Goal: Task Accomplishment & Management: Complete application form

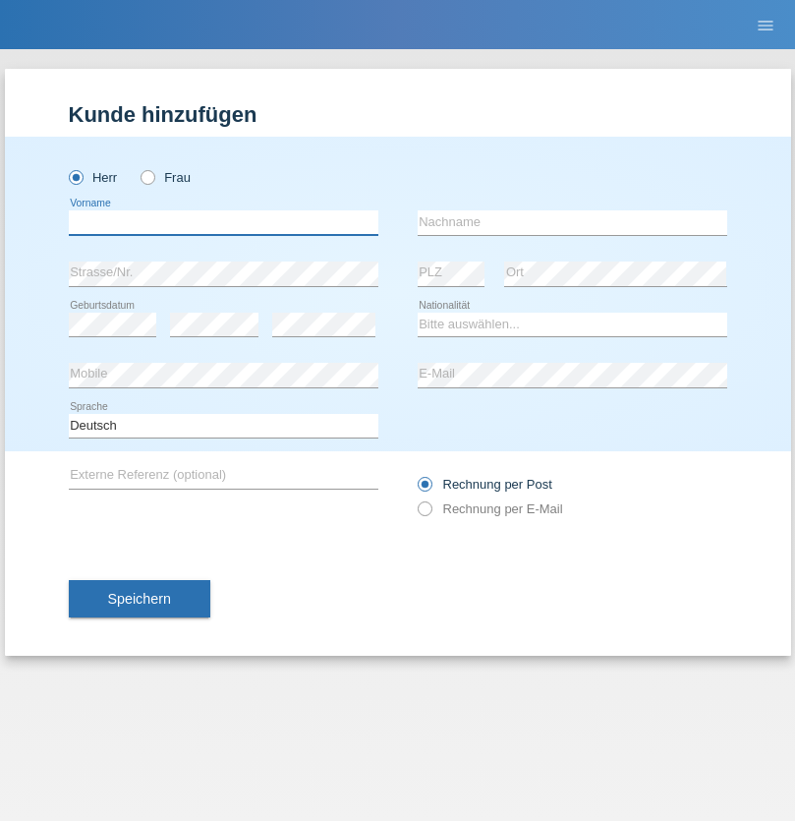
click at [223, 222] on input "text" at bounding box center [224, 222] width 310 height 25
type input "[PERSON_NAME]"
click at [572, 222] on input "text" at bounding box center [573, 222] width 310 height 25
type input "Angelov"
select select "BG"
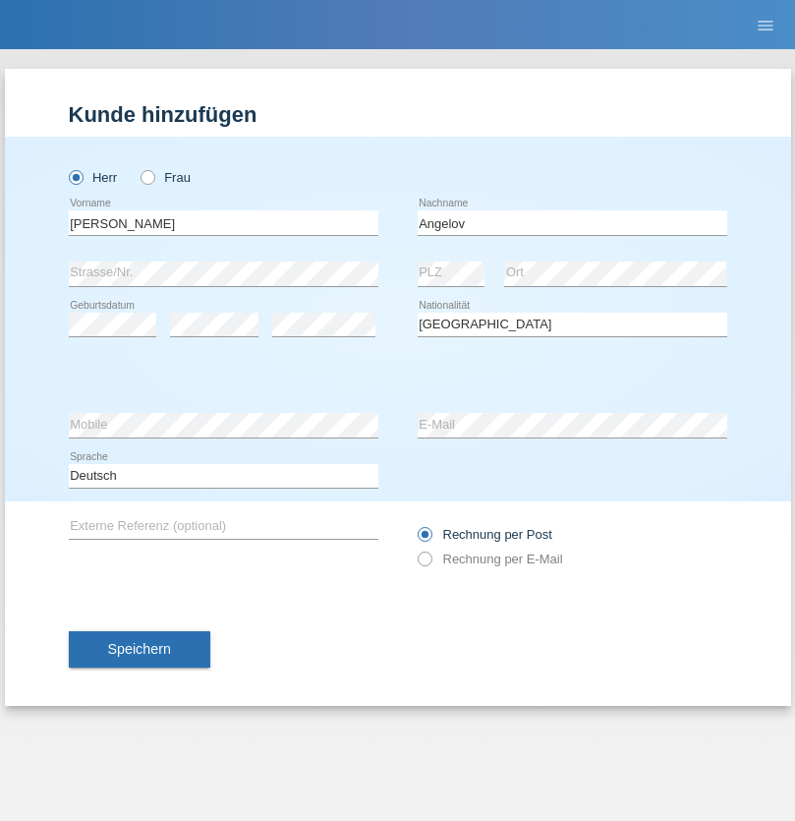
select select "C"
select select "11"
select select "02"
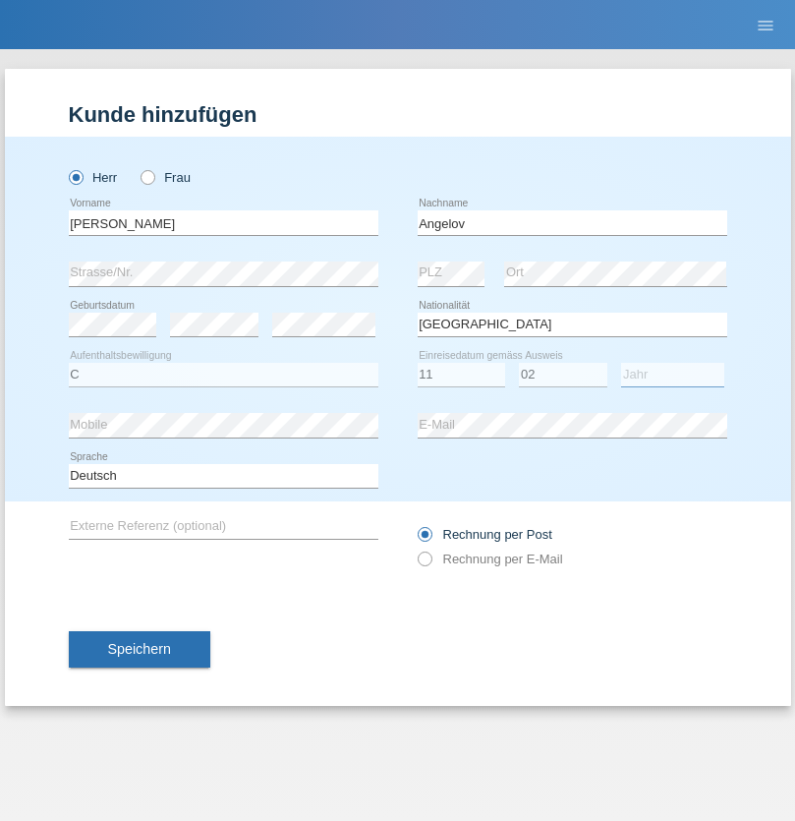
select select "2021"
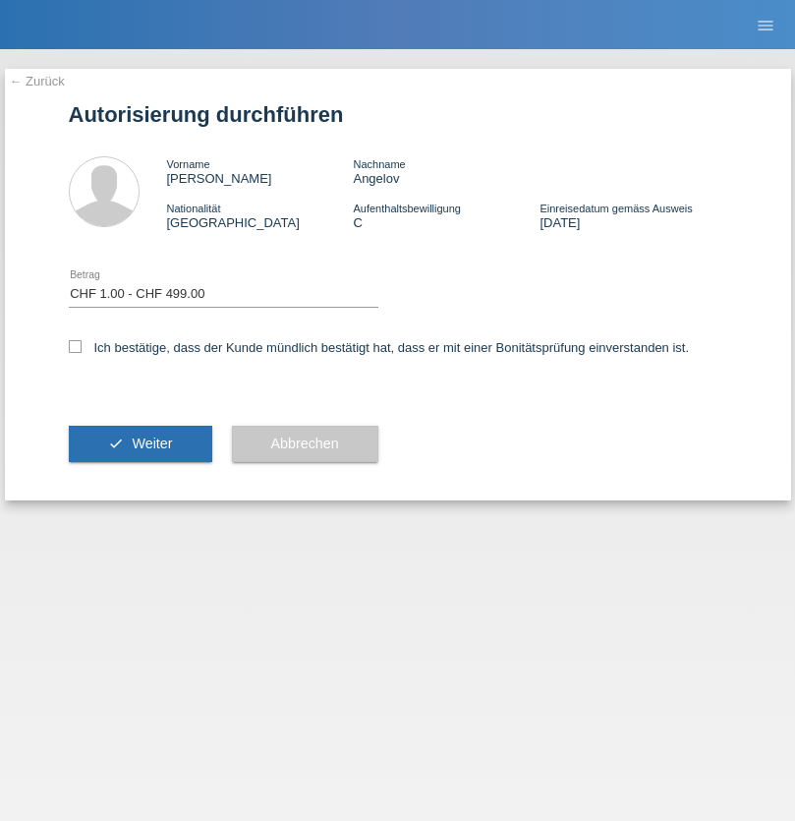
select select "1"
checkbox input "true"
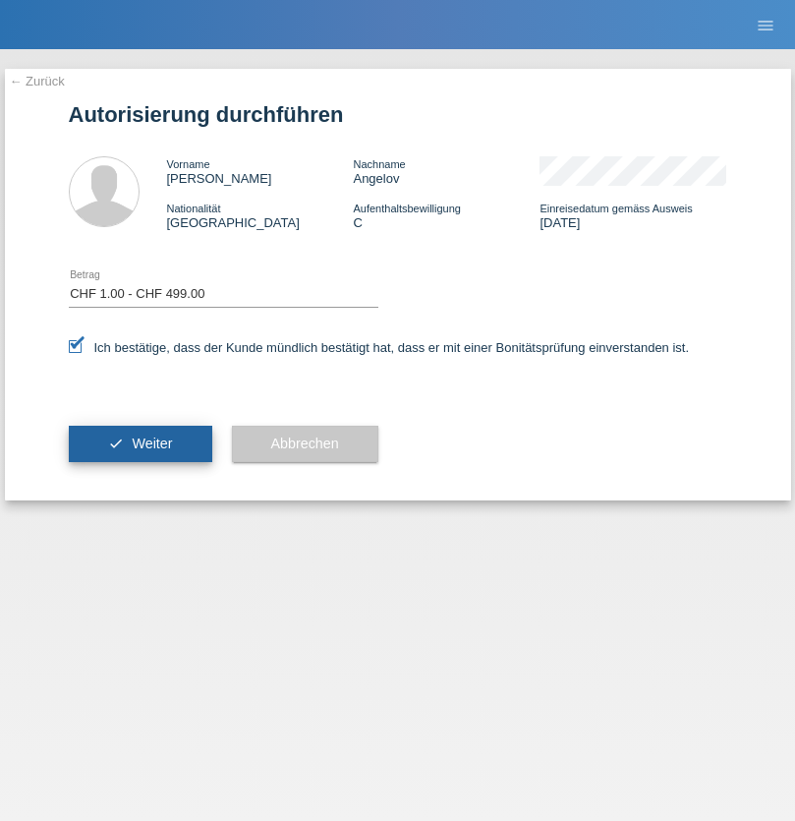
click at [140, 443] on span "Weiter" at bounding box center [152, 444] width 40 height 16
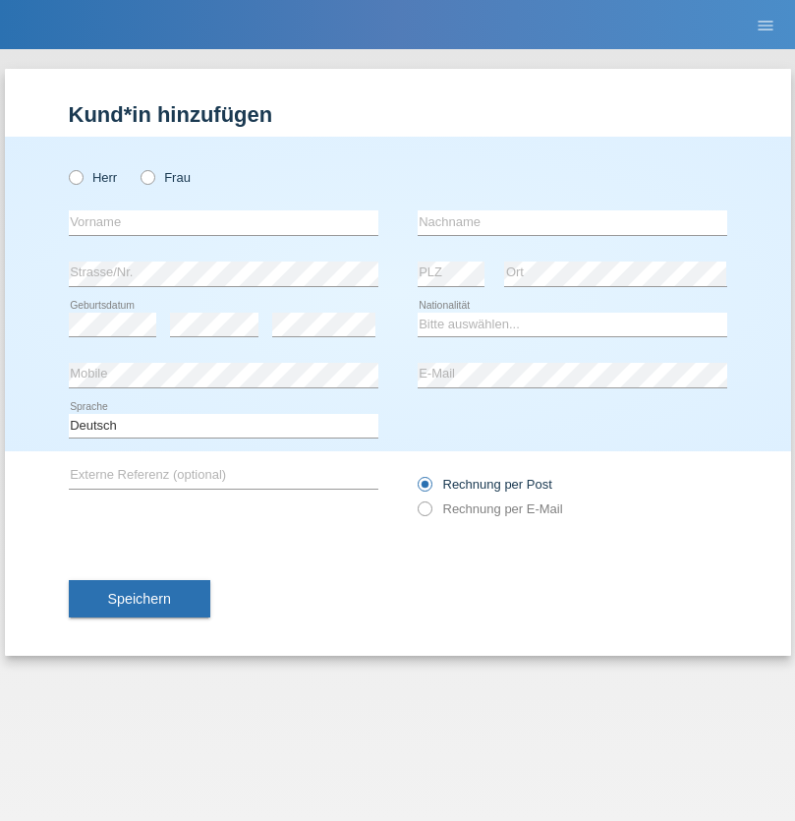
radio input "true"
click at [223, 222] on input "text" at bounding box center [224, 222] width 310 height 25
type input "[PERSON_NAME]"
click at [572, 222] on input "text" at bounding box center [573, 222] width 310 height 25
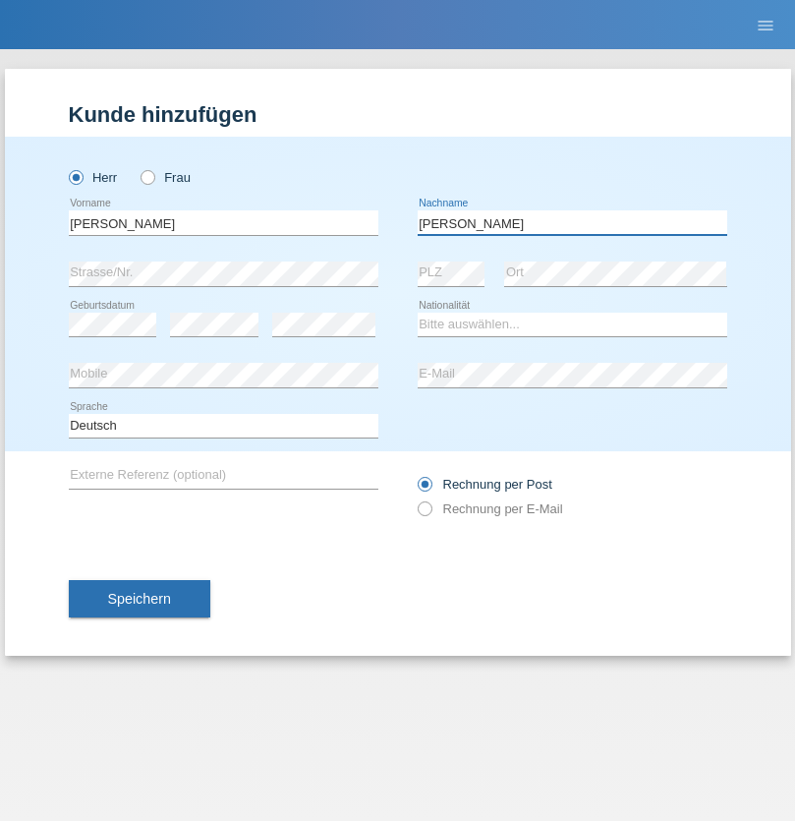
type input "[PERSON_NAME]"
select select "PT"
select select "C"
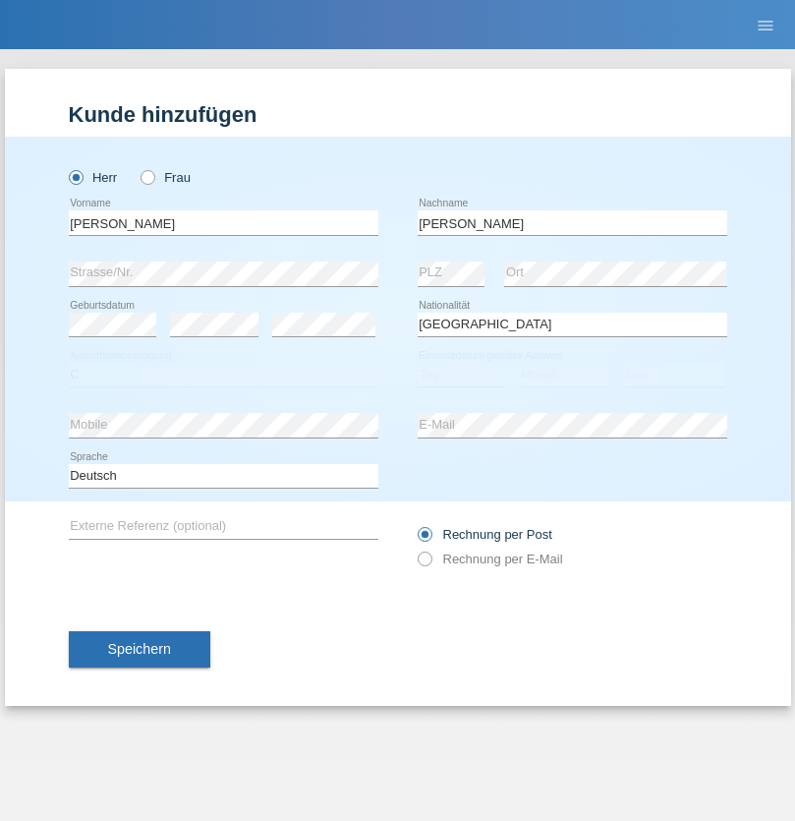
select select "07"
select select "05"
select select "2019"
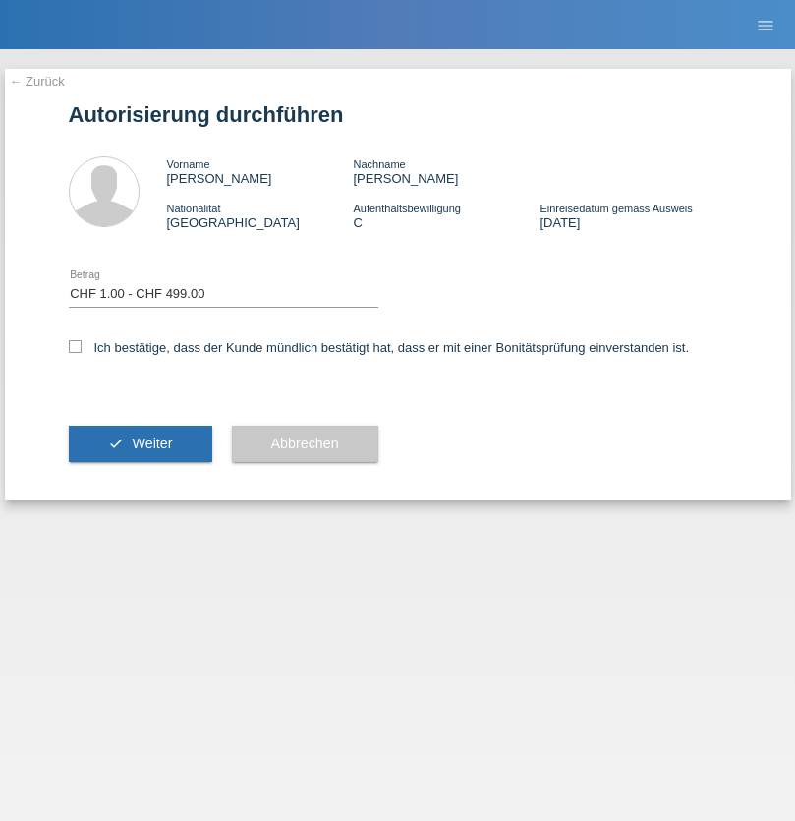
select select "1"
checkbox input "true"
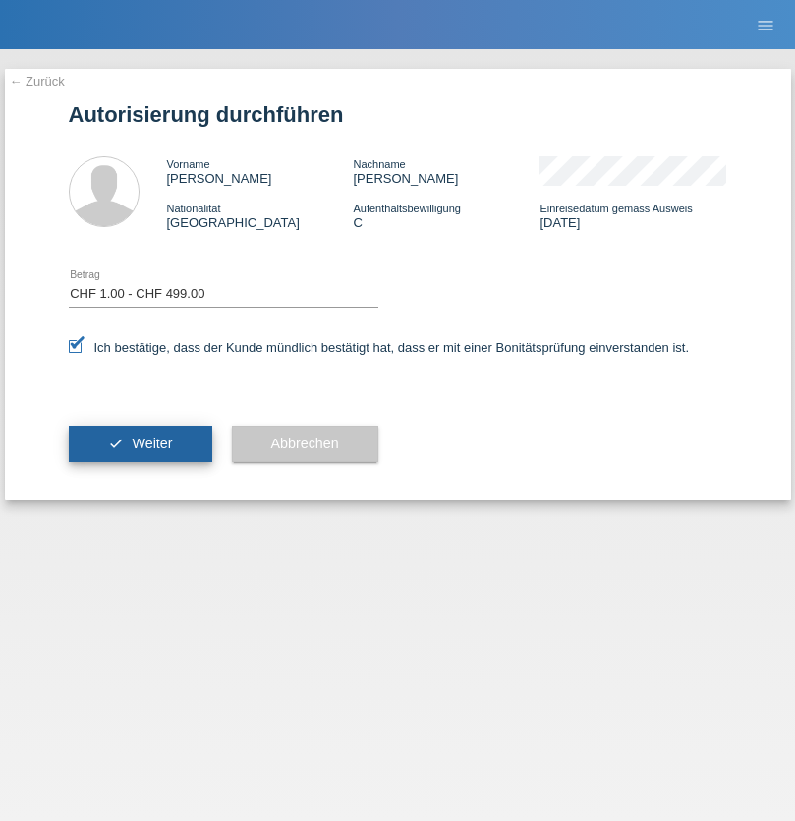
click at [140, 443] on span "Weiter" at bounding box center [152, 444] width 40 height 16
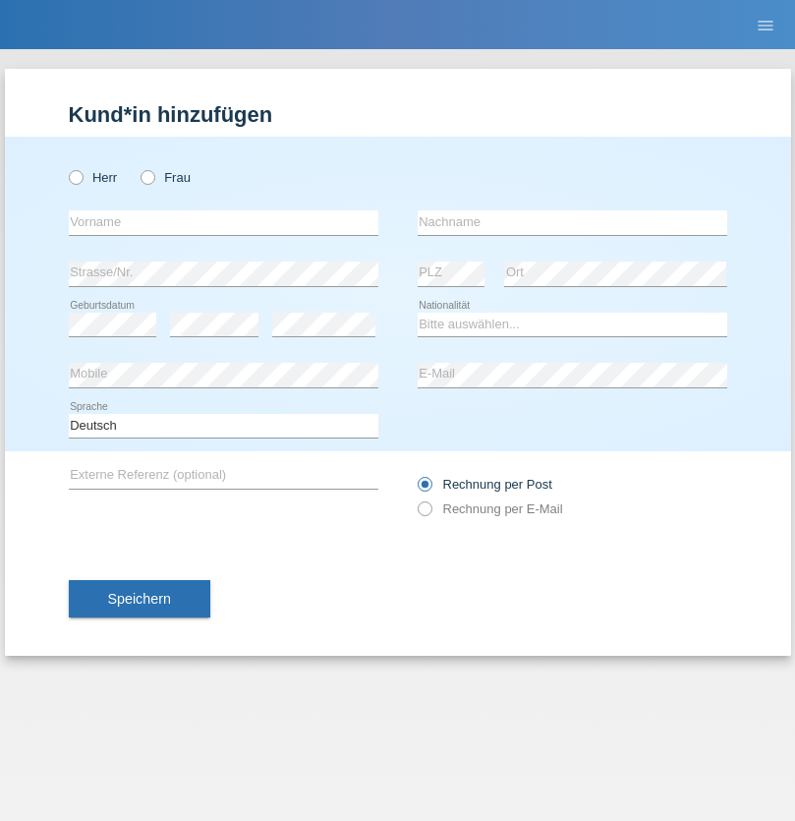
radio input "true"
click at [223, 222] on input "text" at bounding box center [224, 222] width 310 height 25
type input "Jose"
click at [572, 222] on input "text" at bounding box center [573, 222] width 310 height 25
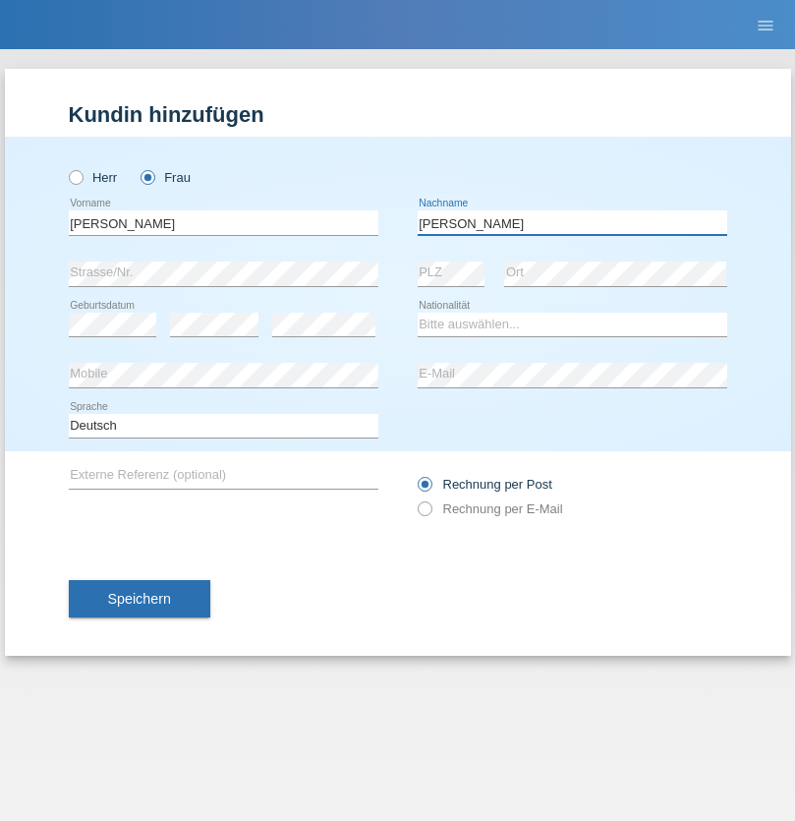
type input "Perez"
select select "CH"
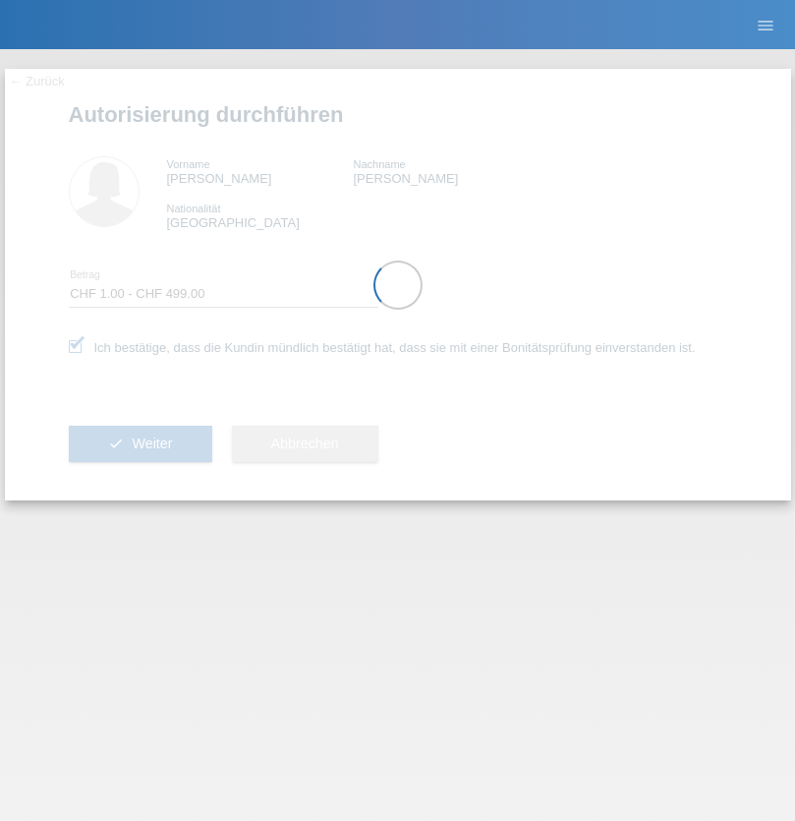
select select "1"
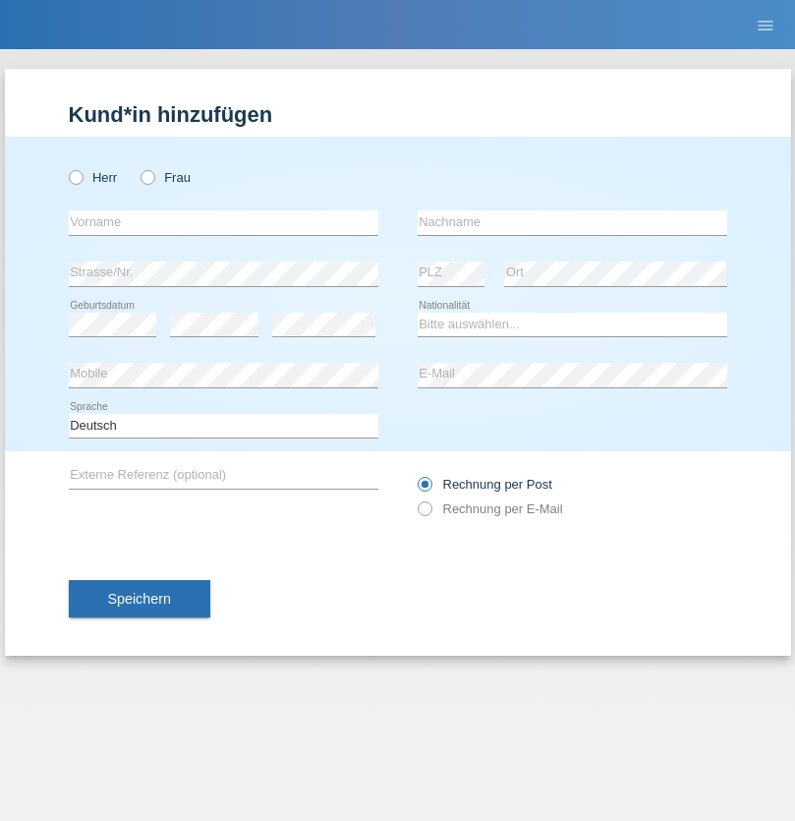
radio input "true"
click at [223, 222] on input "text" at bounding box center [224, 222] width 310 height 25
type input "Amina"
click at [572, 222] on input "text" at bounding box center [573, 222] width 310 height 25
type input "[PERSON_NAME]"
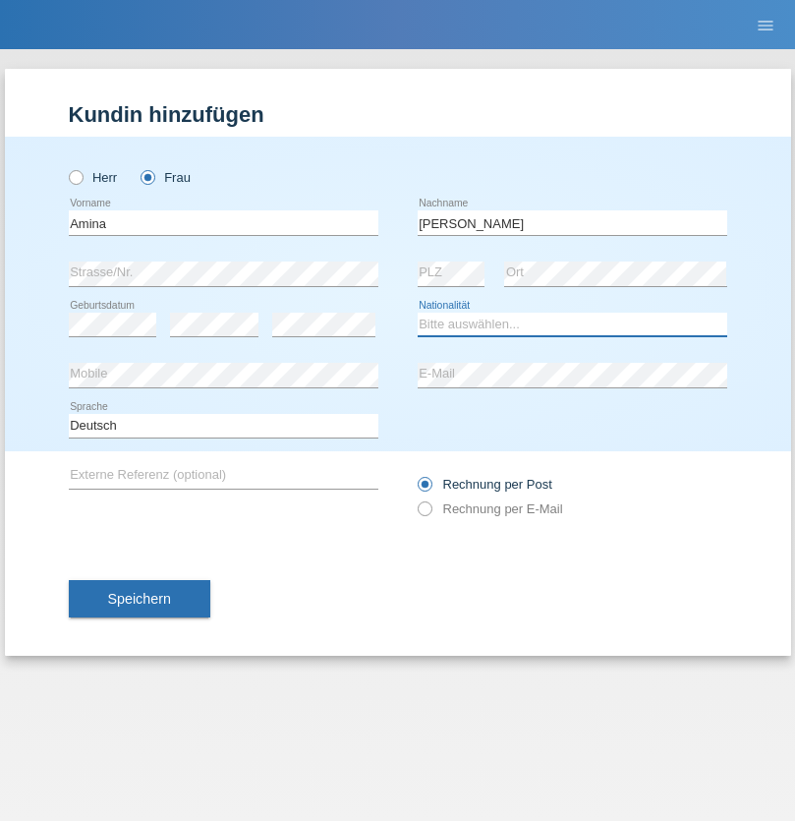
select select "CH"
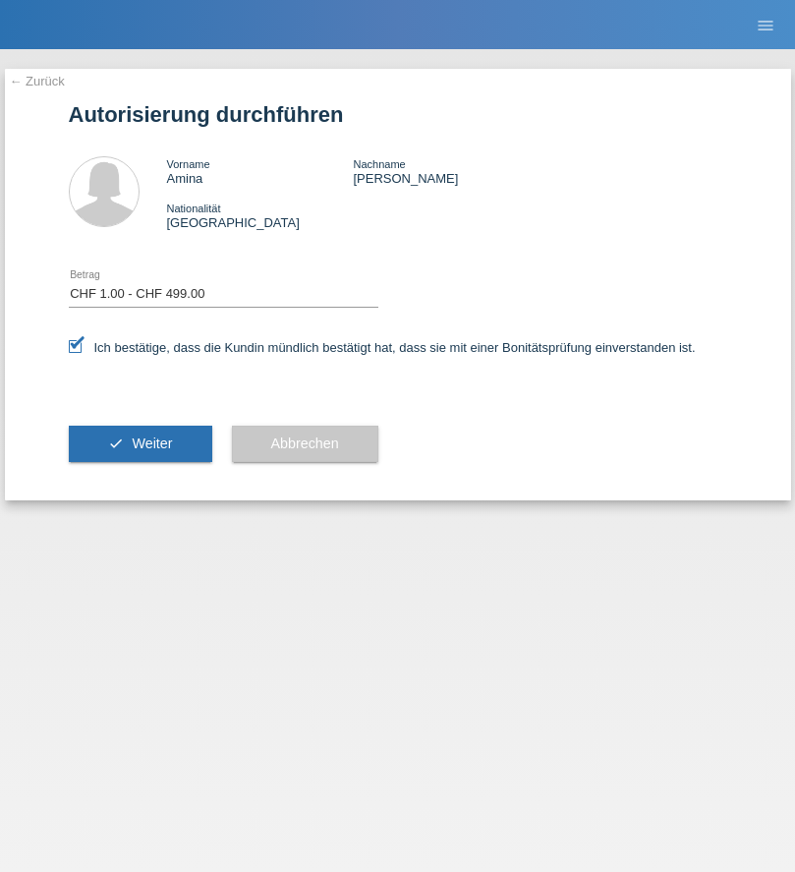
select select "1"
click at [140, 443] on span "Weiter" at bounding box center [152, 444] width 40 height 16
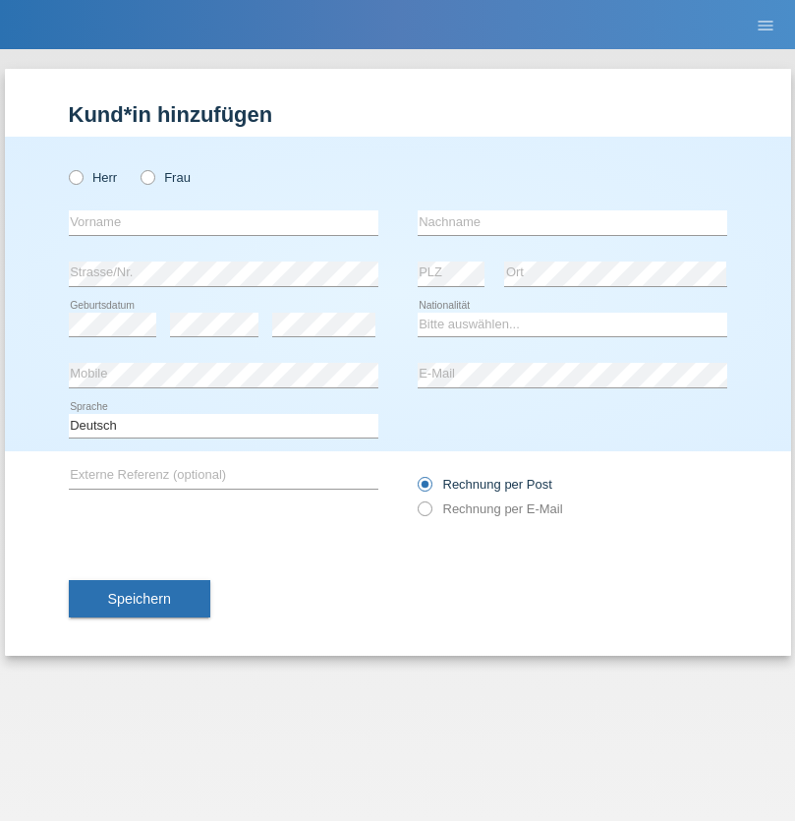
radio input "true"
click at [223, 222] on input "text" at bounding box center [224, 222] width 310 height 25
type input "Shairo"
click at [572, 222] on input "text" at bounding box center [573, 222] width 310 height 25
type input "Ramachandran"
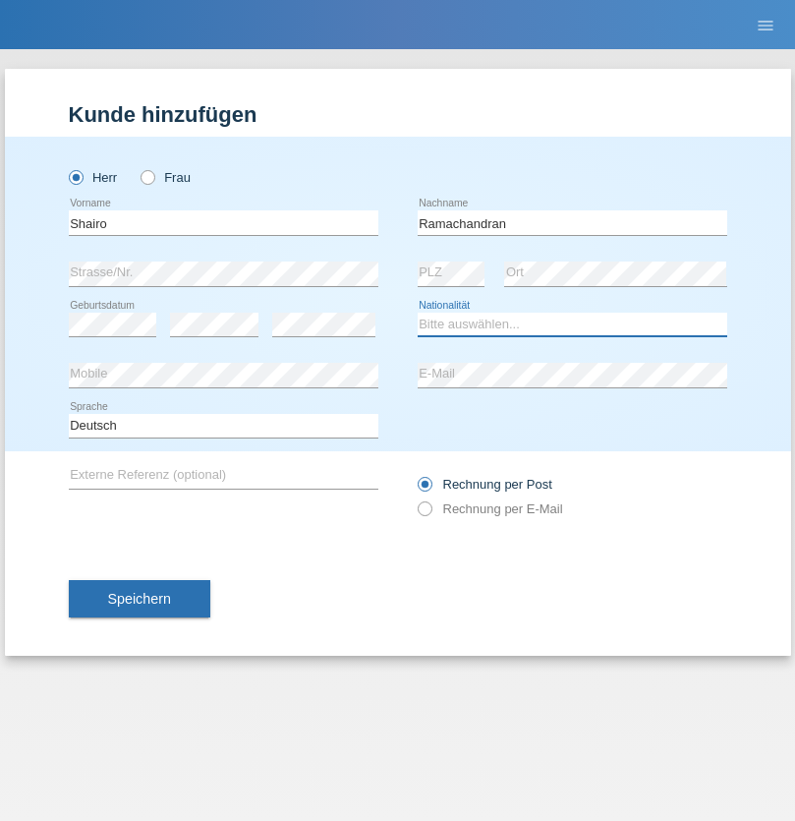
select select "CH"
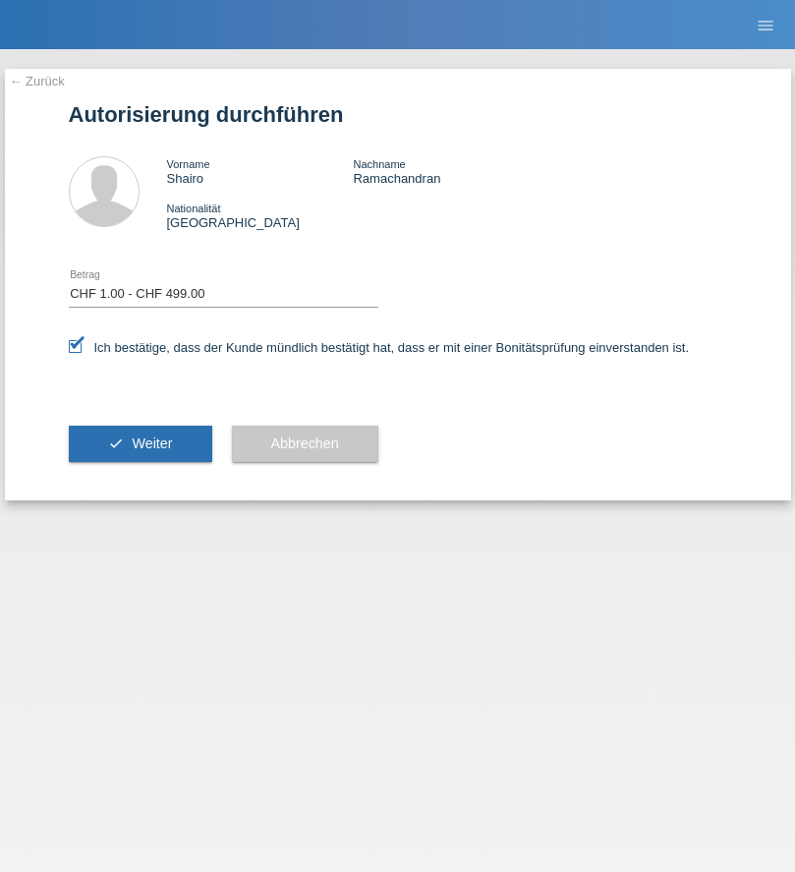
select select "1"
click at [140, 443] on span "Weiter" at bounding box center [152, 444] width 40 height 16
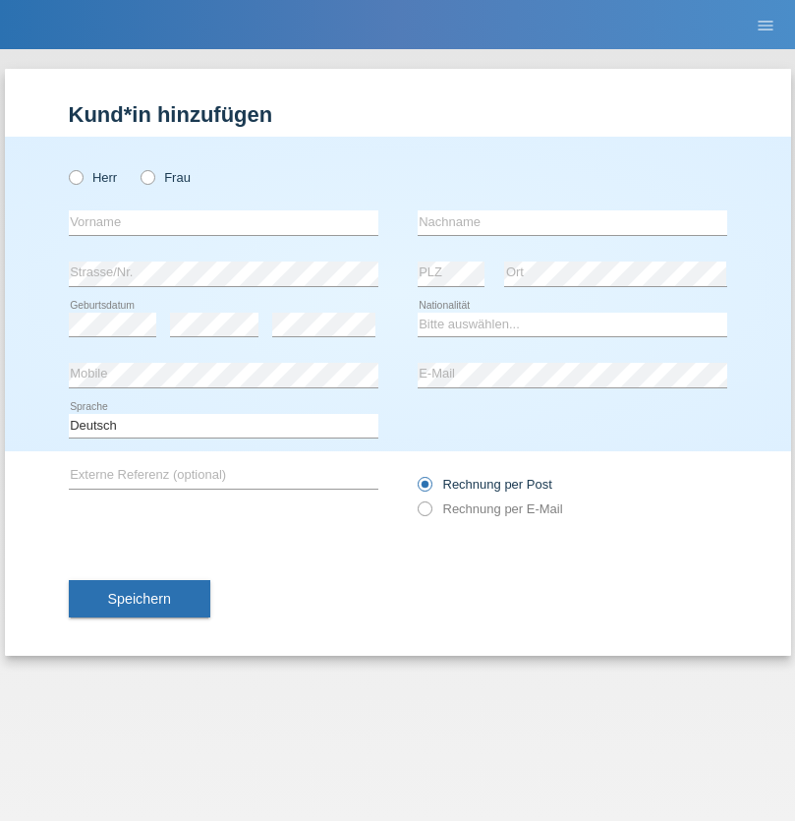
radio input "true"
click at [223, 222] on input "text" at bounding box center [224, 222] width 310 height 25
type input "Tiago"
click at [572, 222] on input "text" at bounding box center [573, 222] width 310 height 25
type input "[PERSON_NAME]"
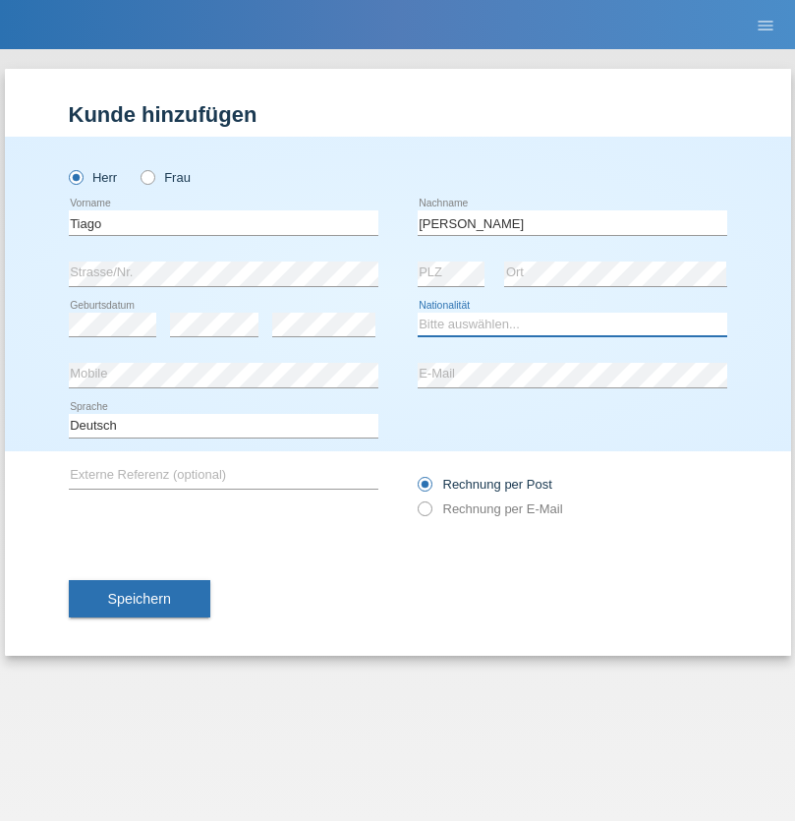
select select "CH"
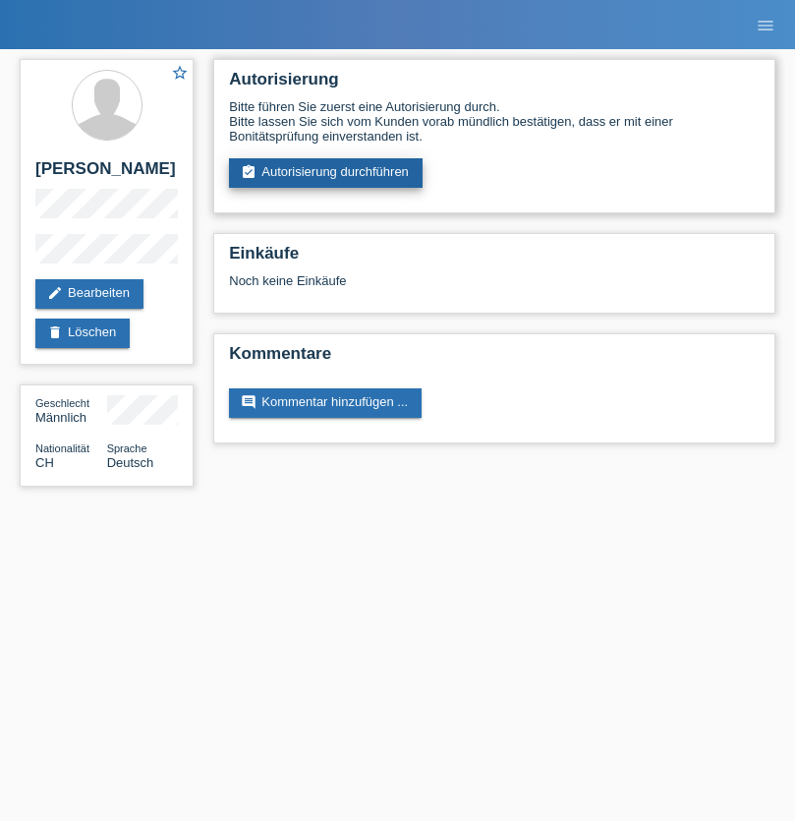
click at [326, 173] on link "assignment_turned_in Autorisierung durchführen" at bounding box center [326, 172] width 194 height 29
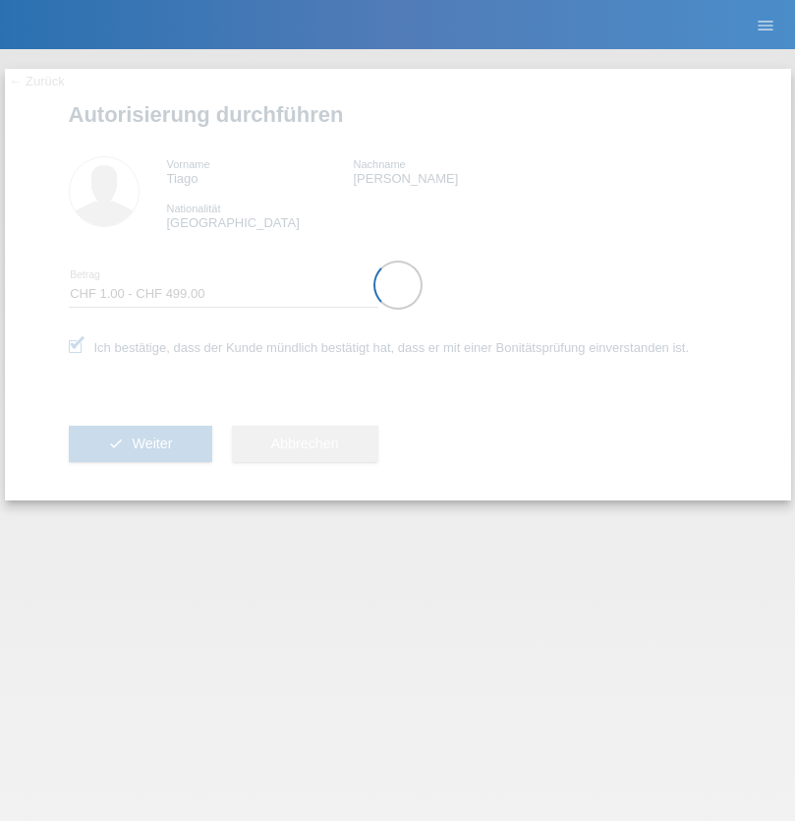
select select "1"
